Goal: Task Accomplishment & Management: Complete application form

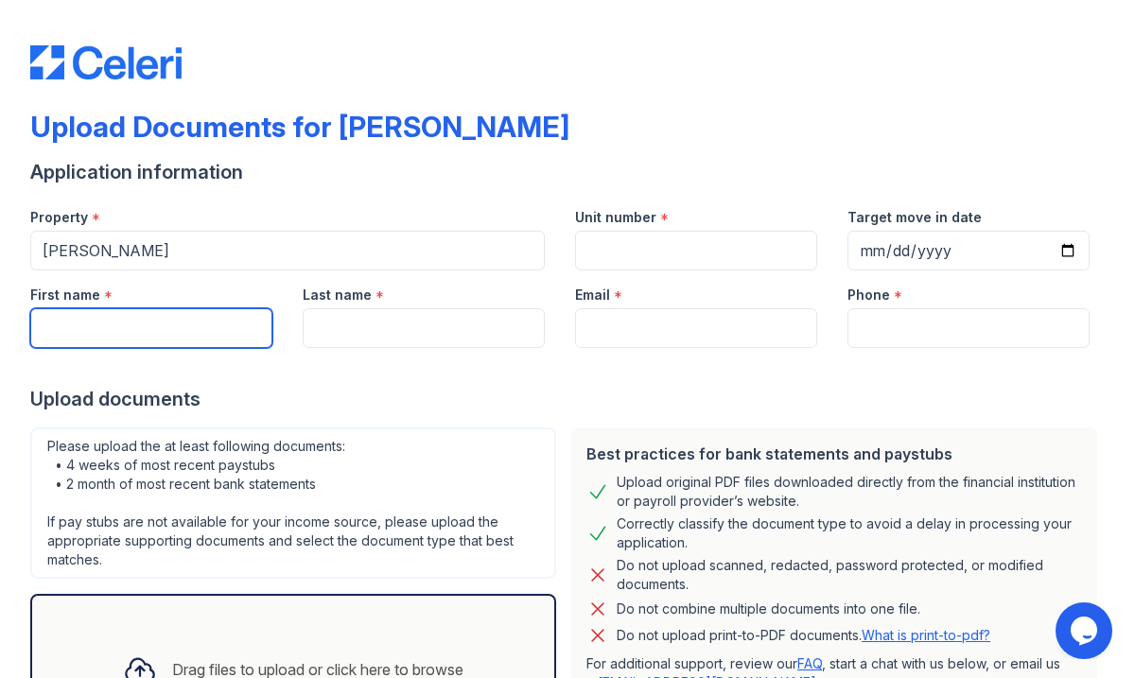
click at [209, 341] on input "First name" at bounding box center [151, 328] width 242 height 40
type input "Karan"
type input "Lohana"
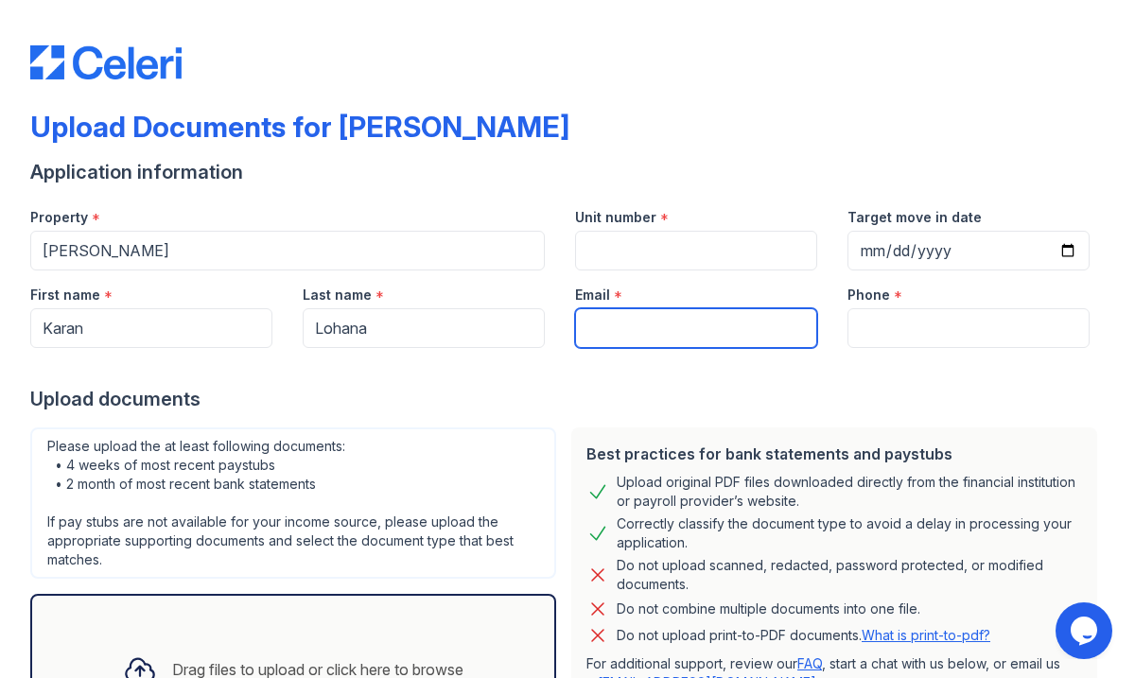
click at [713, 328] on input "Email" at bounding box center [696, 328] width 242 height 40
type input "[EMAIL_ADDRESS][DOMAIN_NAME]"
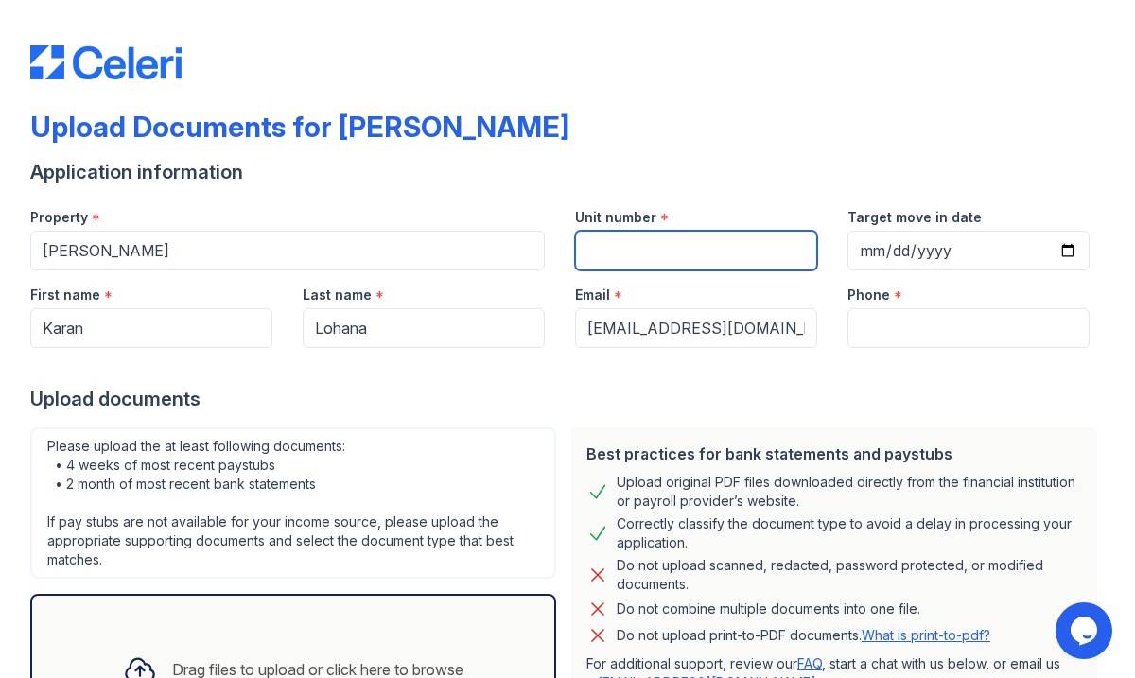
click at [700, 258] on input "Unit number" at bounding box center [696, 251] width 242 height 40
type input "18H"
click at [880, 259] on input "Target move in date" at bounding box center [968, 251] width 242 height 40
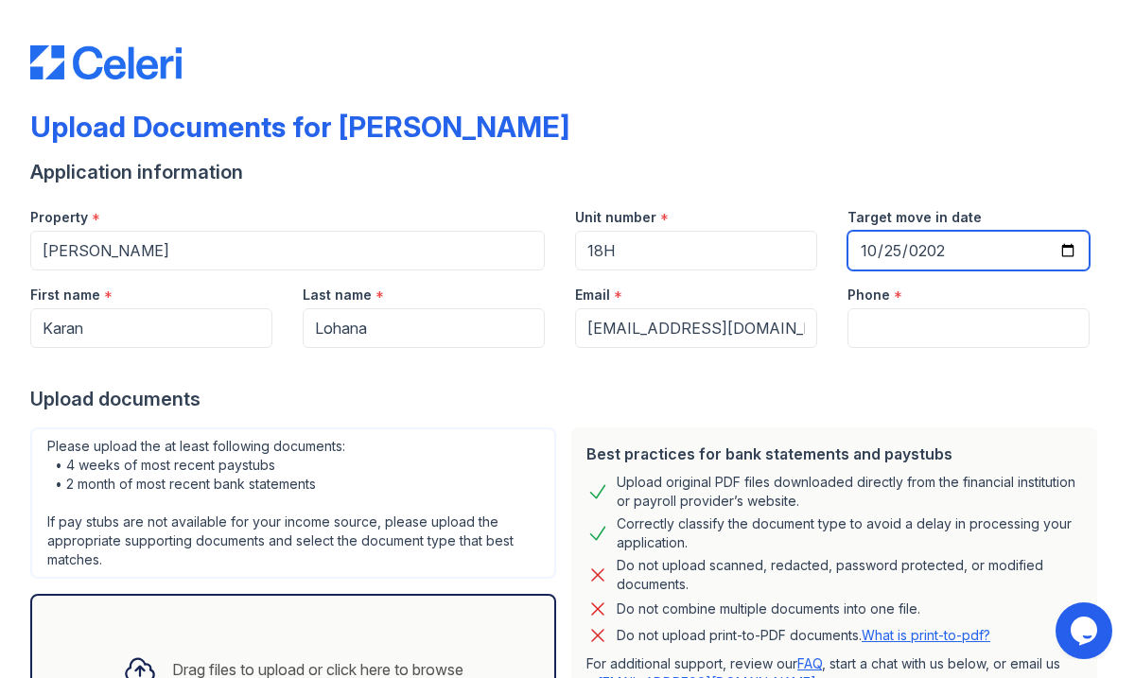
type input "[DATE]"
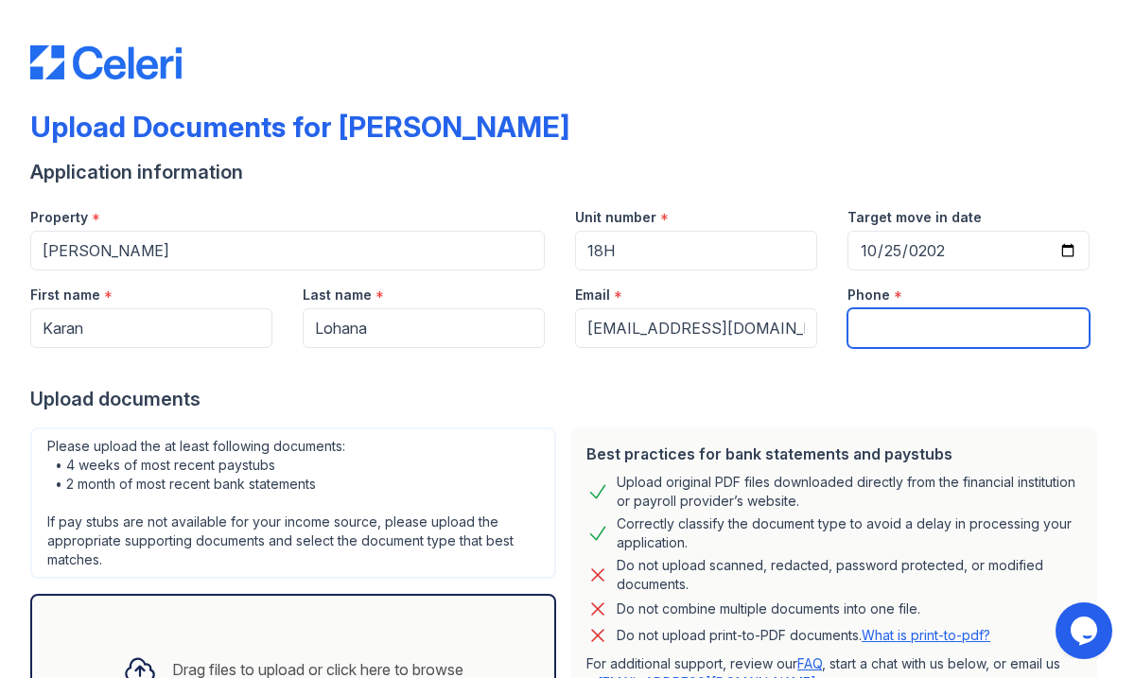
click at [875, 325] on input "Phone" at bounding box center [968, 328] width 242 height 40
type input "9173554873"
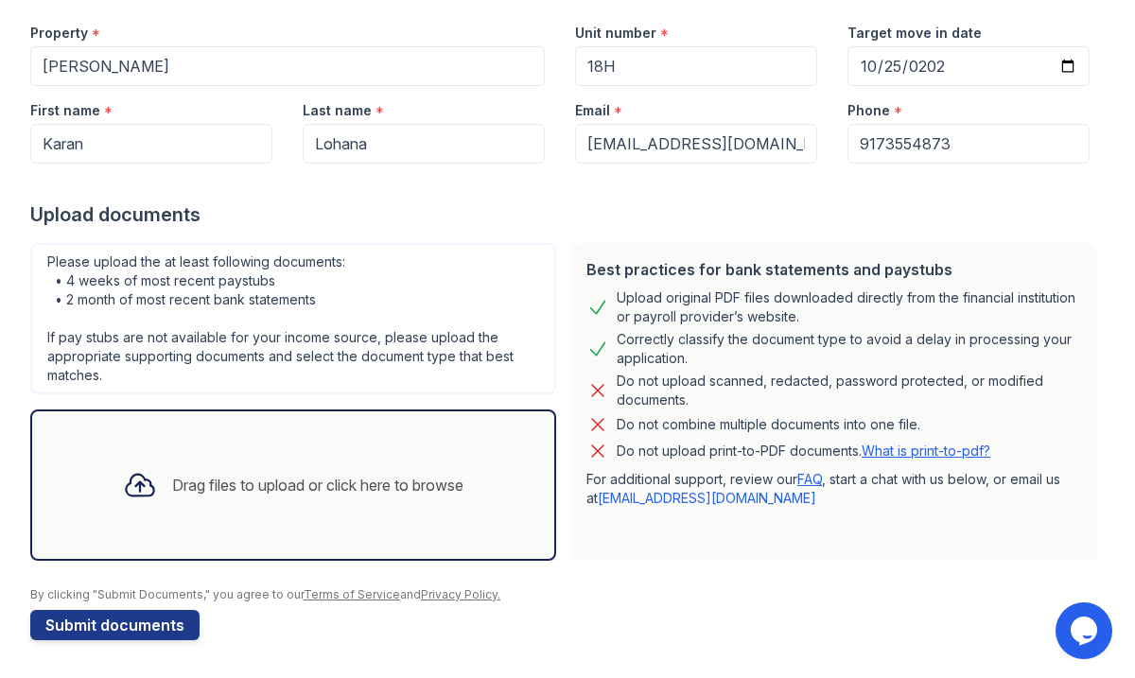
click at [139, 485] on icon at bounding box center [140, 485] width 34 height 34
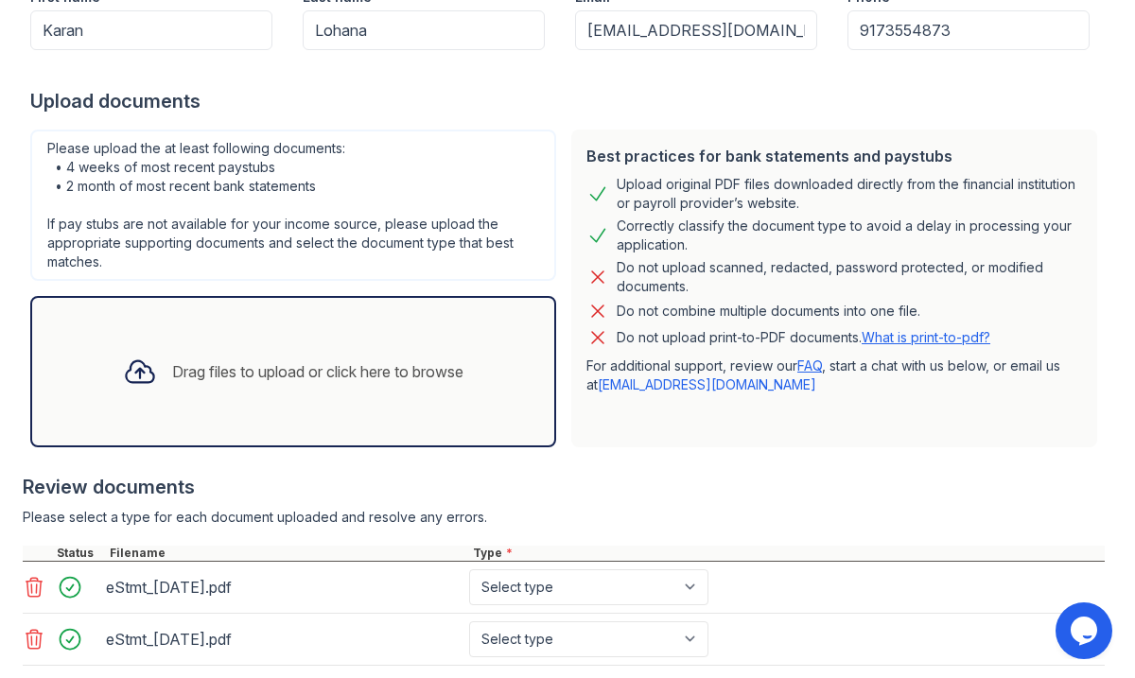
scroll to position [301, 0]
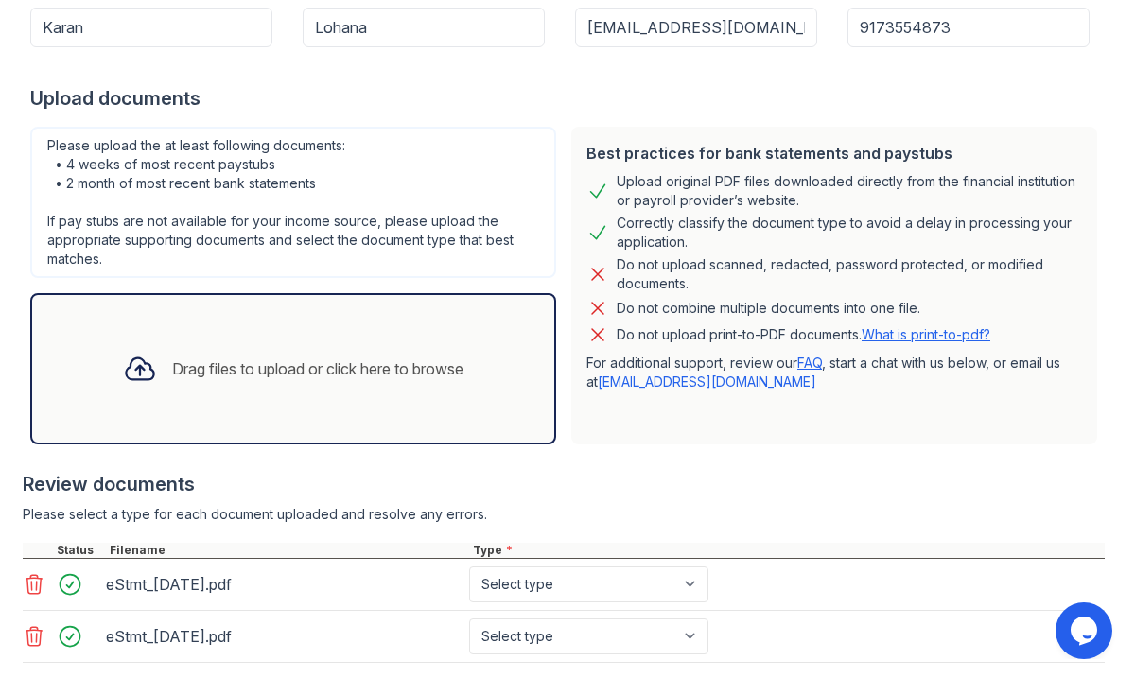
click at [217, 356] on div "Drag files to upload or click here to browse" at bounding box center [293, 369] width 371 height 64
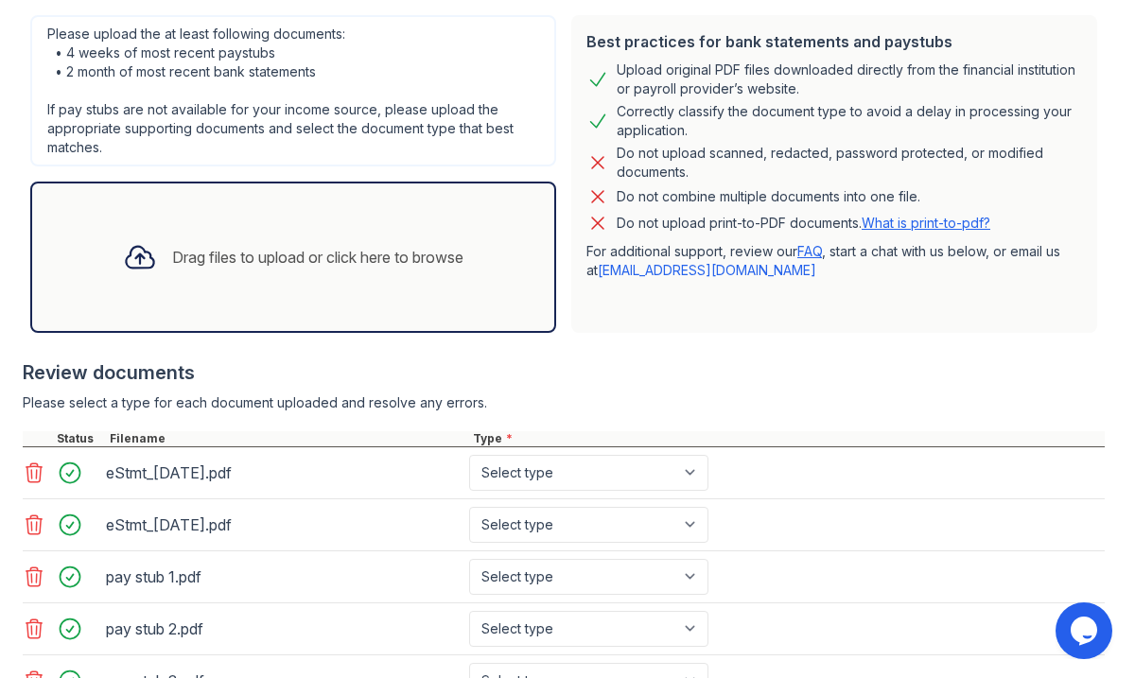
scroll to position [622, 0]
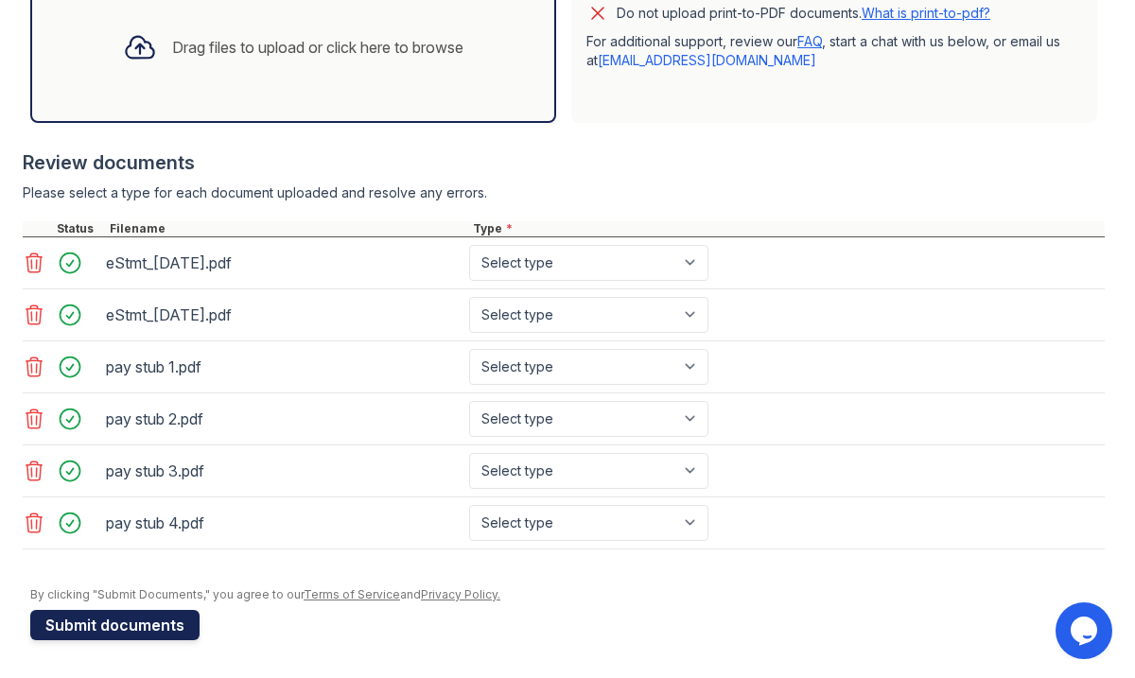
click at [95, 625] on button "Submit documents" at bounding box center [114, 625] width 169 height 30
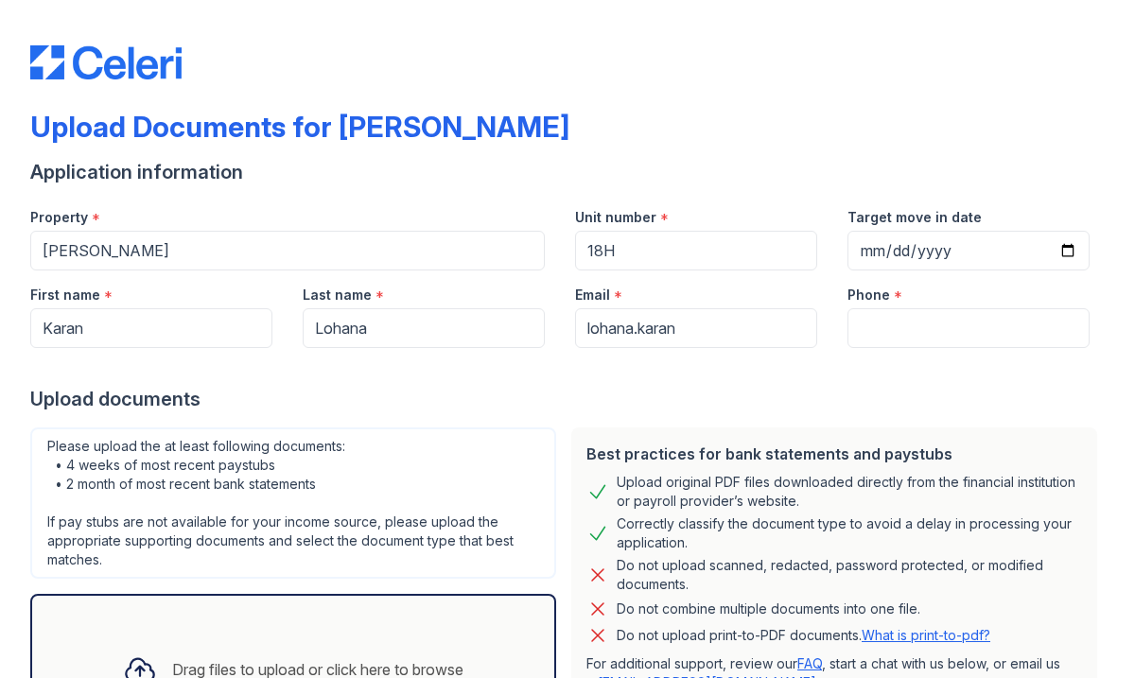
scroll to position [184, 0]
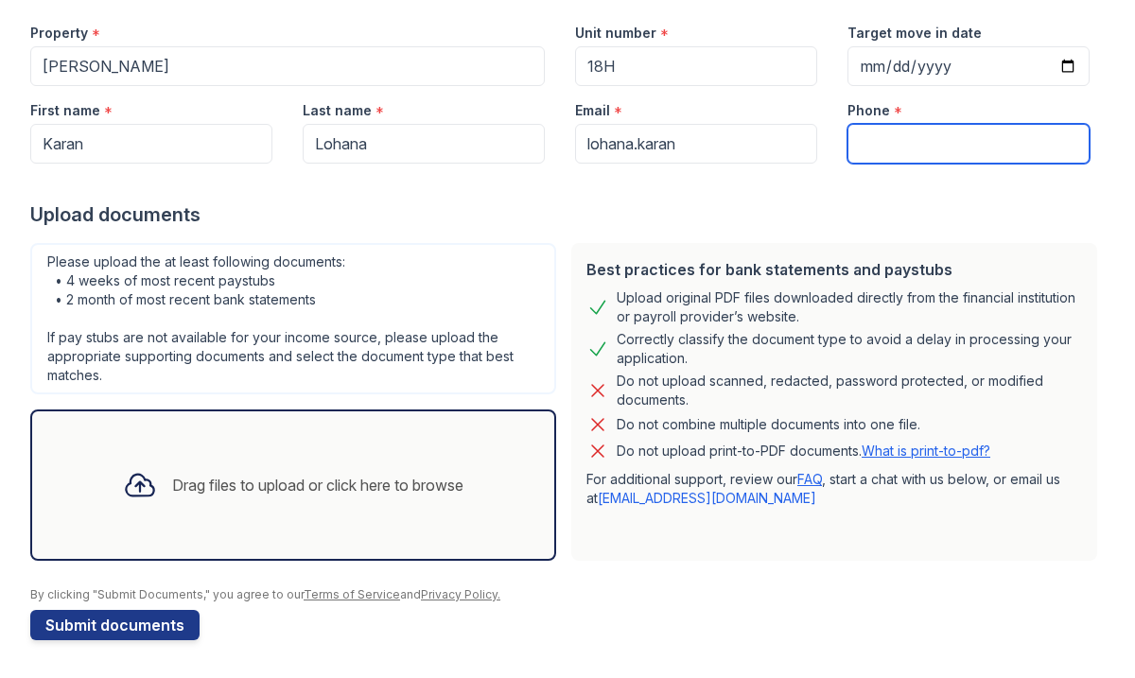
click at [880, 155] on input "Phone" at bounding box center [968, 144] width 242 height 40
type input "9173554873"
